Goal: Task Accomplishment & Management: Use online tool/utility

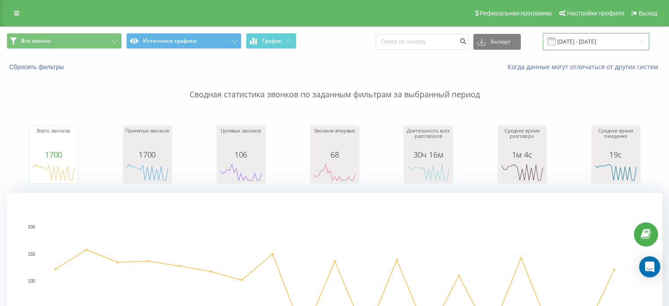
click at [597, 44] on input "[DATE] - [DATE]" at bounding box center [596, 41] width 106 height 17
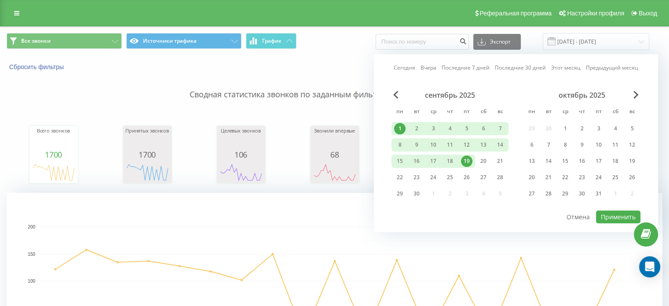
click at [465, 159] on div "19" at bounding box center [466, 160] width 11 height 11
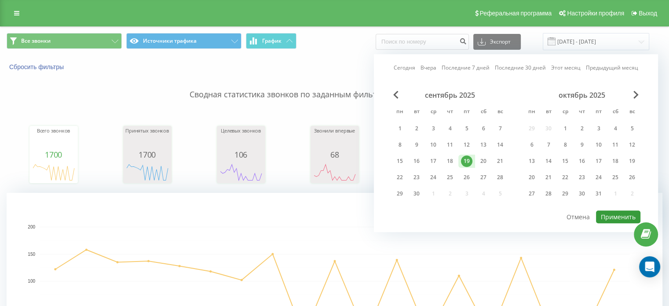
drag, startPoint x: 612, startPoint y: 218, endPoint x: 610, endPoint y: 211, distance: 7.5
click at [612, 218] on button "Применить" at bounding box center [618, 216] width 44 height 13
type input "19.09.2025 - 19.09.2025"
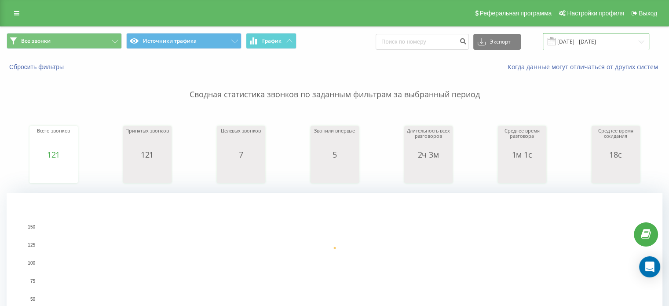
click at [578, 40] on input "19.09.2025 - 19.09.2025" at bounding box center [596, 41] width 106 height 17
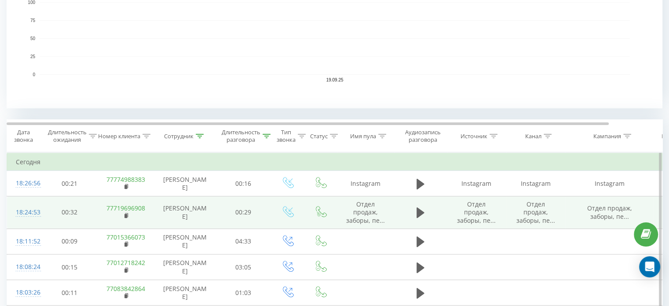
scroll to position [264, 0]
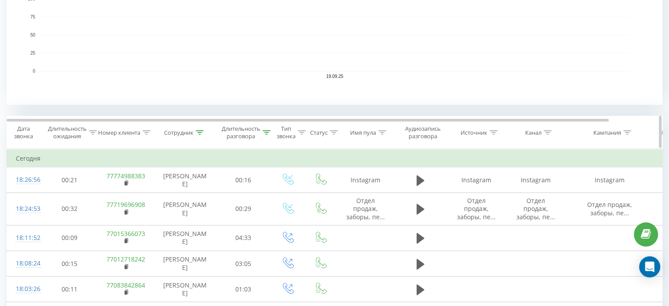
click at [178, 132] on div "Сотрудник" at bounding box center [178, 132] width 29 height 7
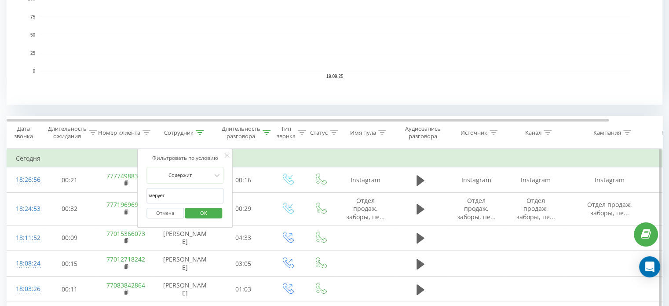
click at [167, 194] on input "мерует" at bounding box center [185, 195] width 77 height 15
click button "OK" at bounding box center [203, 213] width 37 height 11
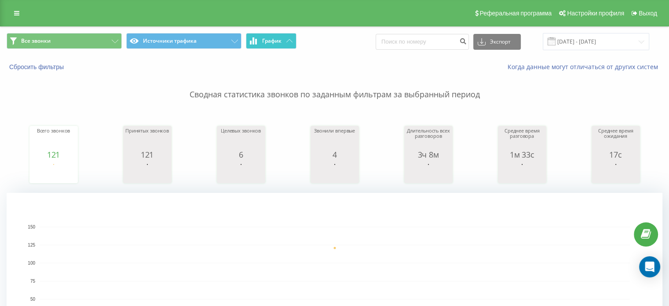
click at [287, 40] on icon at bounding box center [289, 40] width 6 height 3
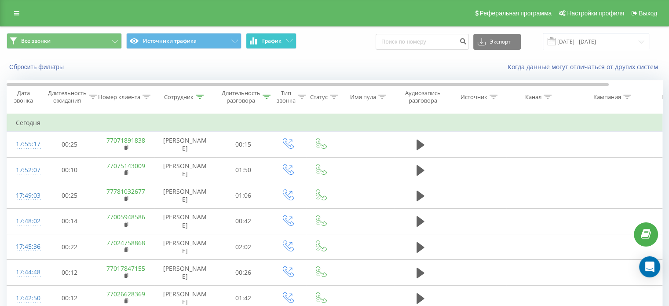
click at [282, 39] on span "График" at bounding box center [271, 41] width 19 height 6
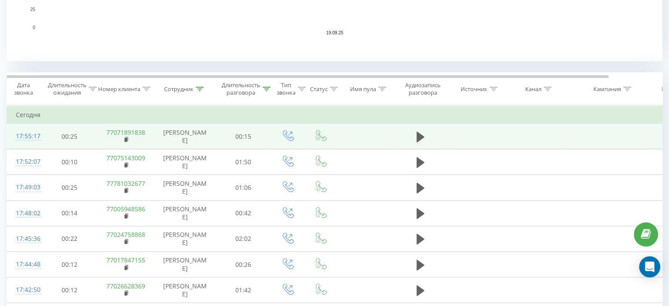
scroll to position [308, 0]
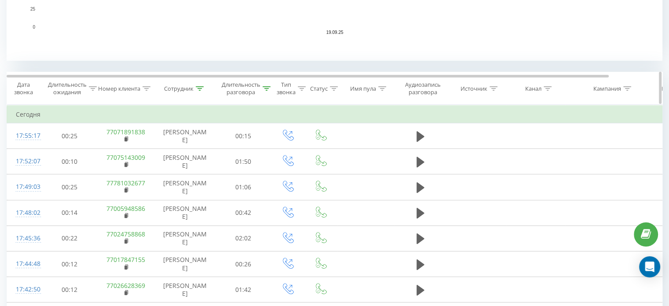
click at [186, 85] on div "Сотрудник" at bounding box center [178, 88] width 29 height 7
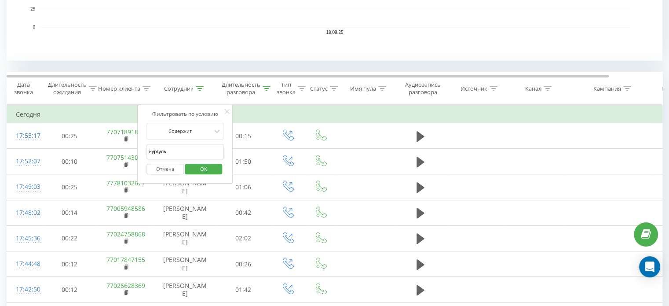
click at [167, 150] on input "нургуль" at bounding box center [185, 151] width 77 height 15
type input "м"
click at [193, 166] on span "OK" at bounding box center [203, 169] width 25 height 14
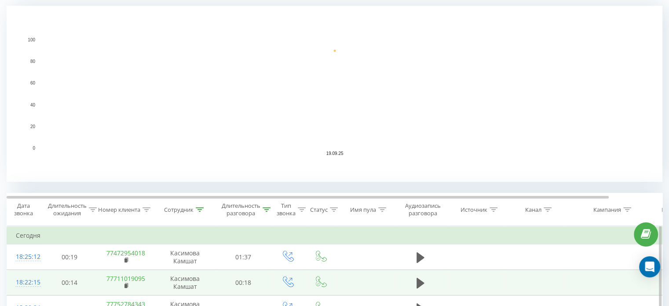
scroll to position [308, 0]
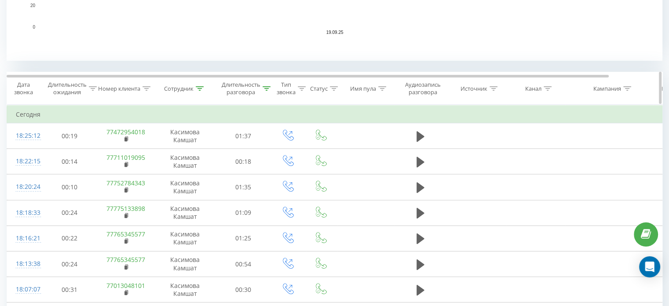
click at [175, 88] on div "Сотрудник" at bounding box center [178, 88] width 29 height 7
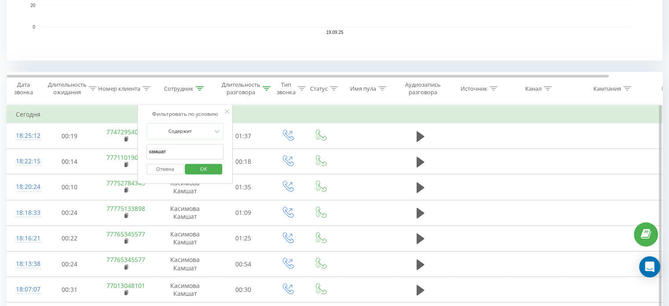
click at [162, 156] on input "камшат" at bounding box center [185, 151] width 77 height 15
type input "мерует"
click button "OK" at bounding box center [203, 169] width 37 height 11
